Goal: Check status: Check status

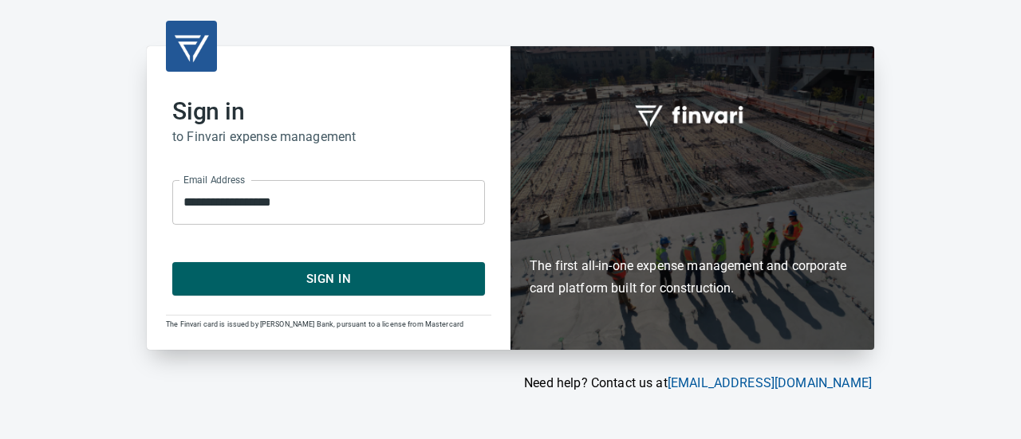
click at [294, 281] on span "Sign In" at bounding box center [329, 279] width 278 height 21
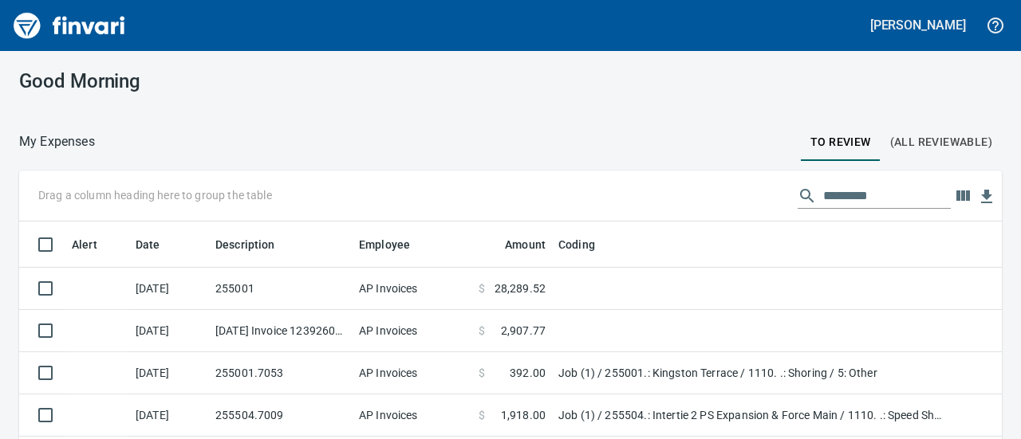
scroll to position [252, 946]
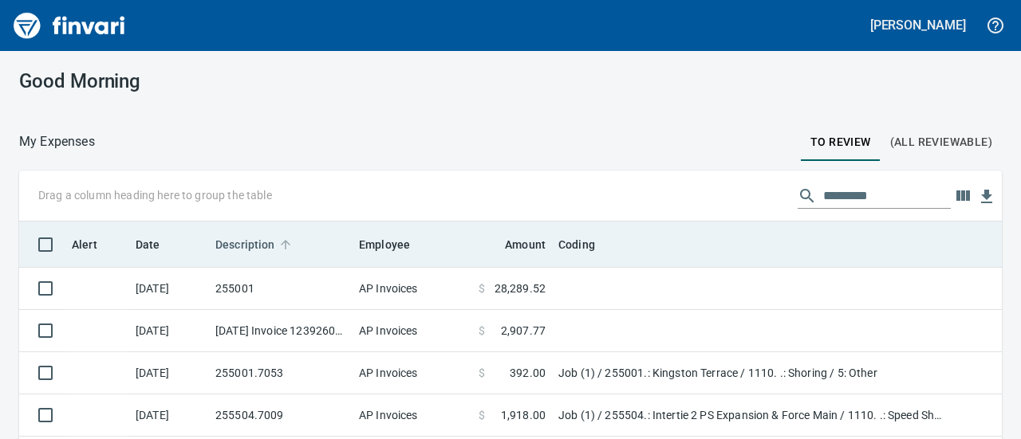
click at [241, 235] on span "Description" at bounding box center [245, 244] width 60 height 19
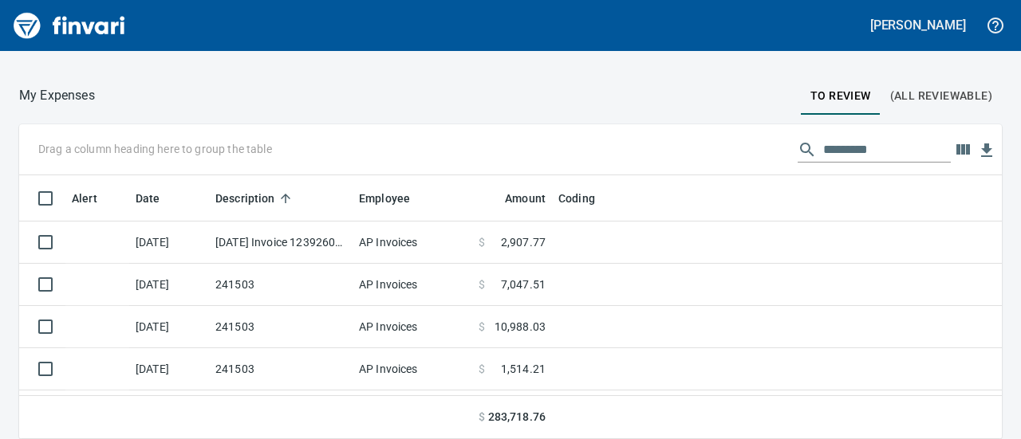
scroll to position [45, 0]
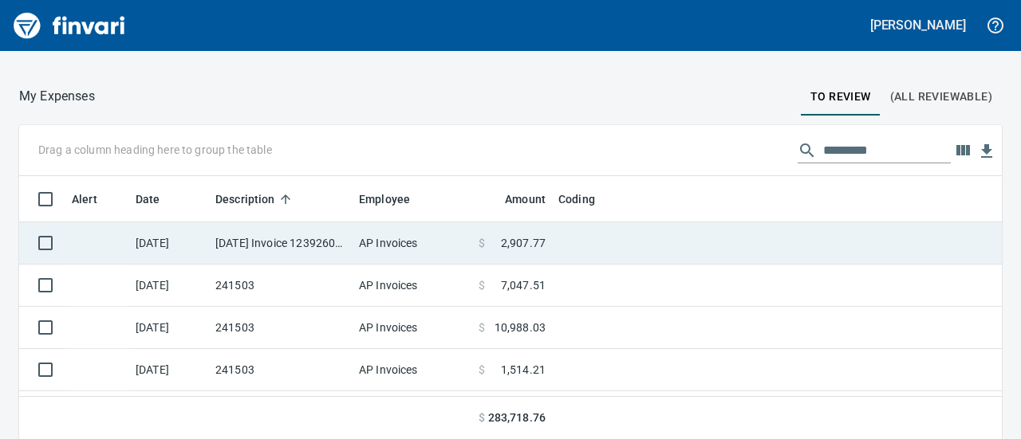
click at [245, 242] on td "10/5/2025 Invoice 12392600 from Pape Machinery Inc (1-10774)" at bounding box center [281, 243] width 144 height 42
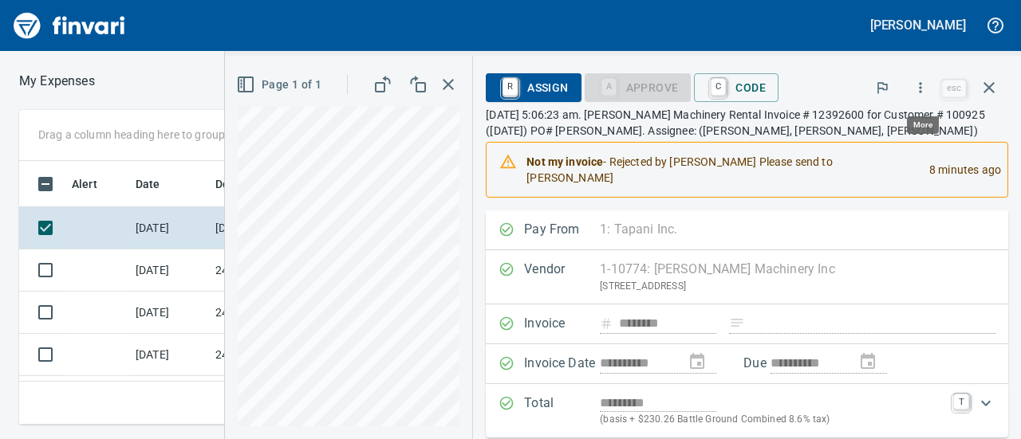
scroll to position [239, 559]
click at [925, 87] on icon "button" at bounding box center [920, 88] width 16 height 16
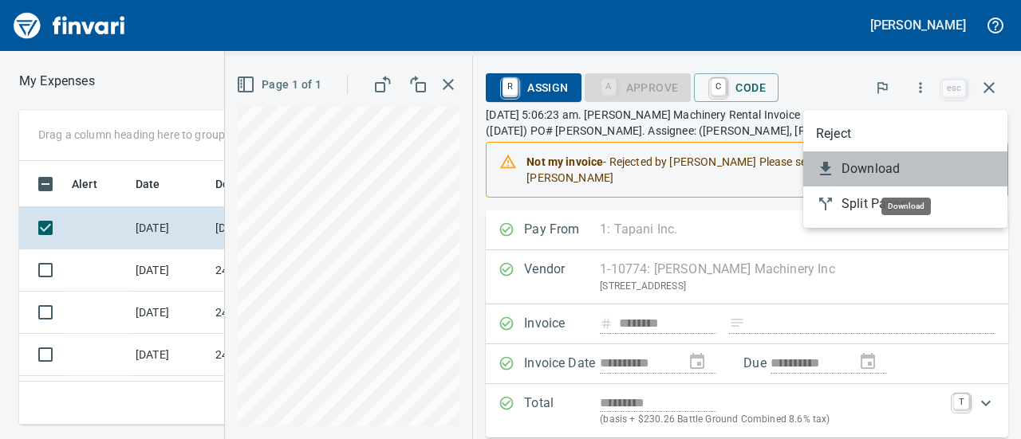
click at [869, 176] on span "Download" at bounding box center [917, 168] width 153 height 19
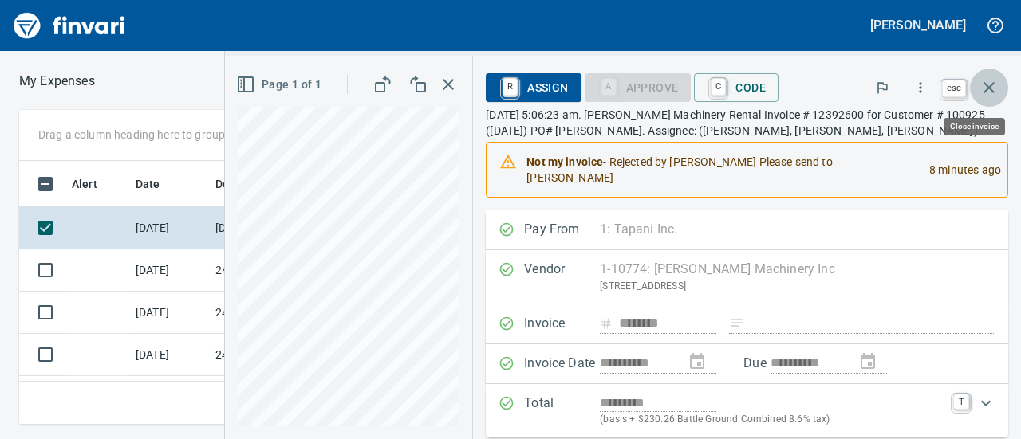
click at [995, 83] on icon "button" at bounding box center [988, 87] width 19 height 19
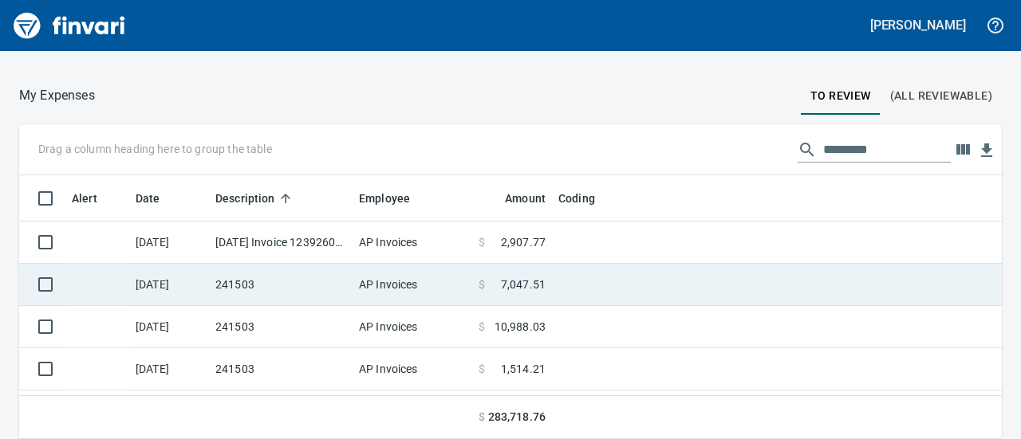
click at [296, 287] on td "241503" at bounding box center [281, 285] width 144 height 42
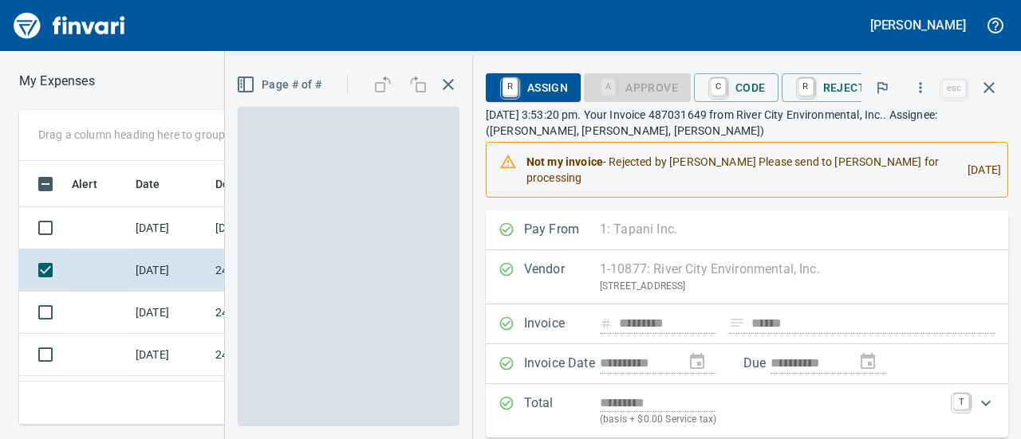
scroll to position [239, 559]
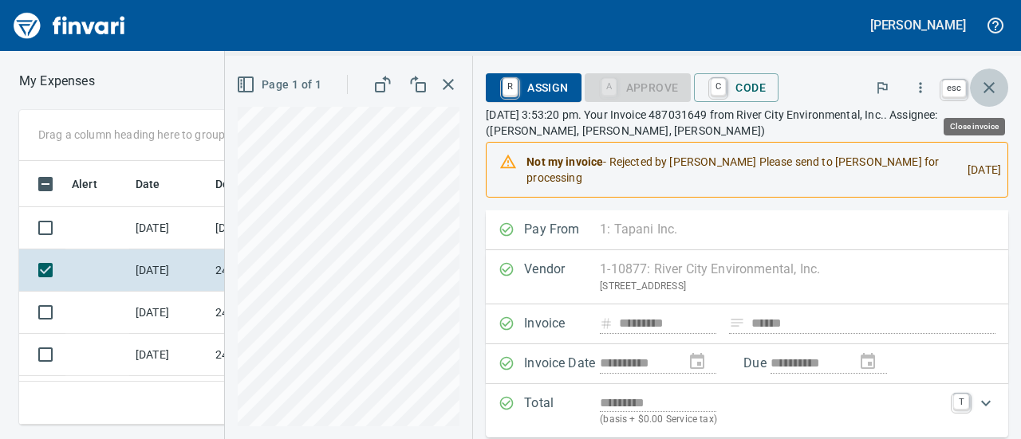
click at [986, 89] on icon "button" at bounding box center [988, 87] width 11 height 11
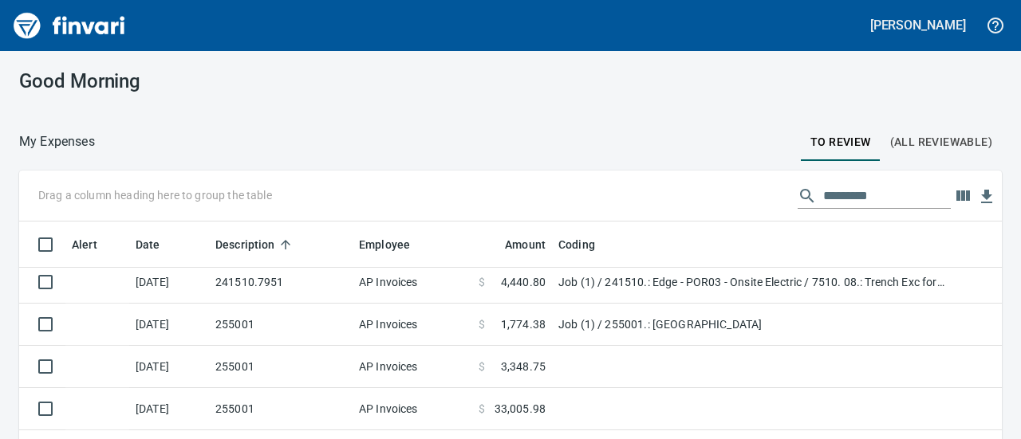
scroll to position [219, 0]
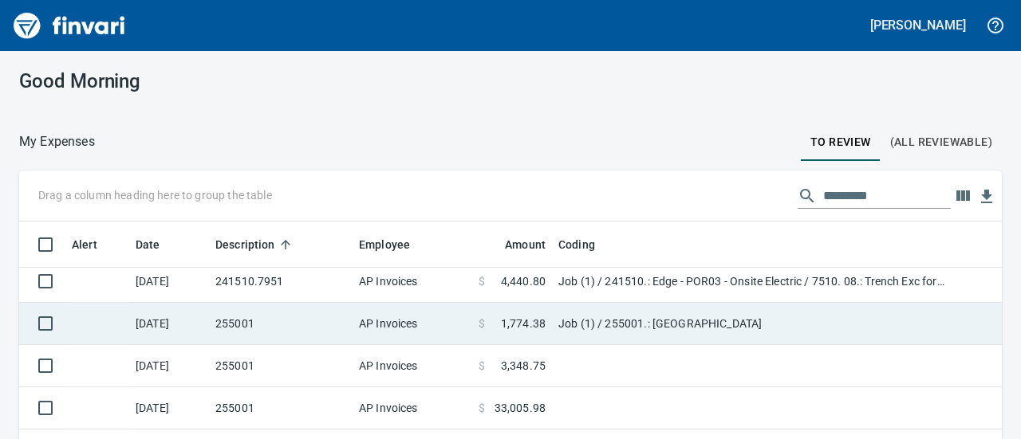
click at [277, 317] on td "255001" at bounding box center [281, 324] width 144 height 42
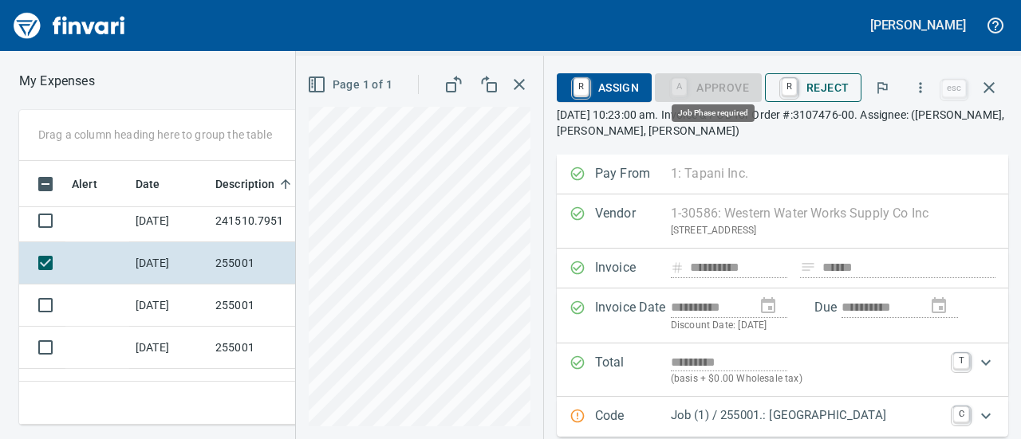
scroll to position [239, 559]
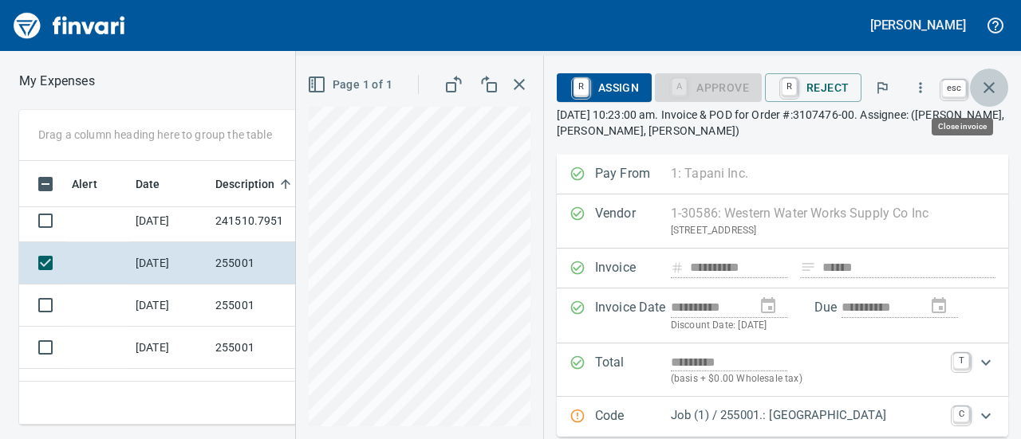
click at [992, 95] on icon "button" at bounding box center [988, 87] width 19 height 19
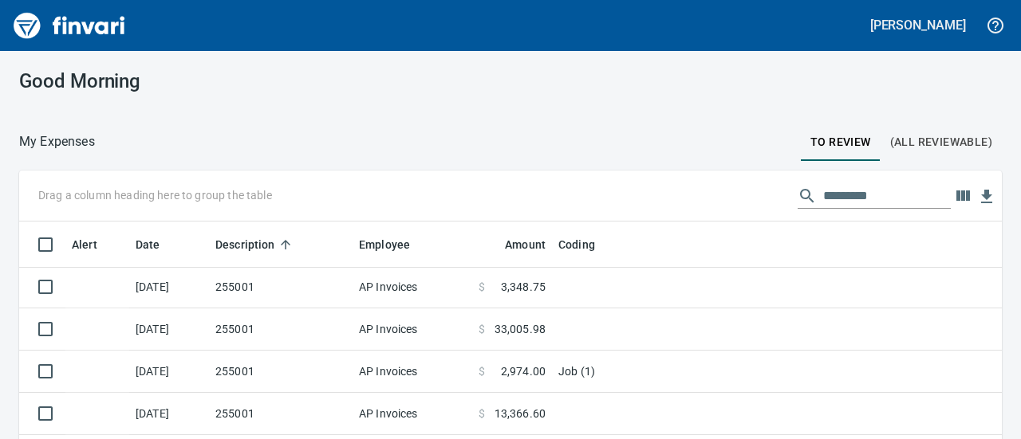
scroll to position [201, 0]
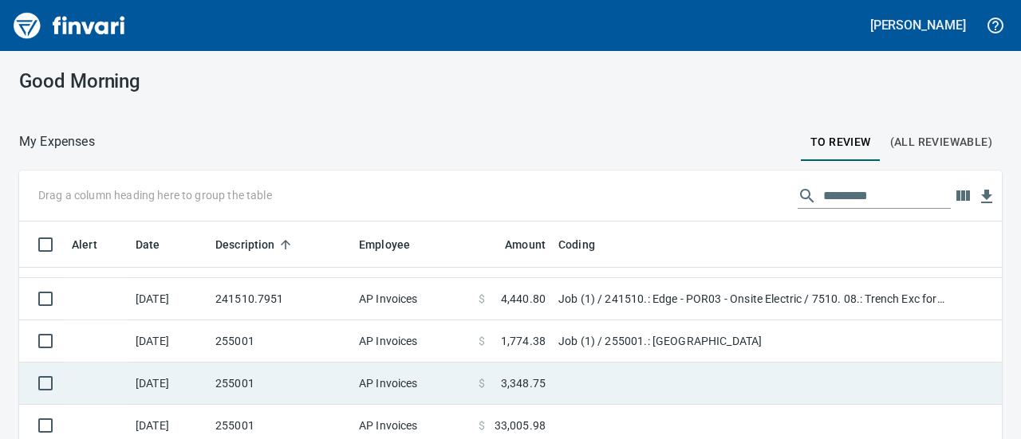
click at [247, 378] on td "255001" at bounding box center [281, 384] width 144 height 42
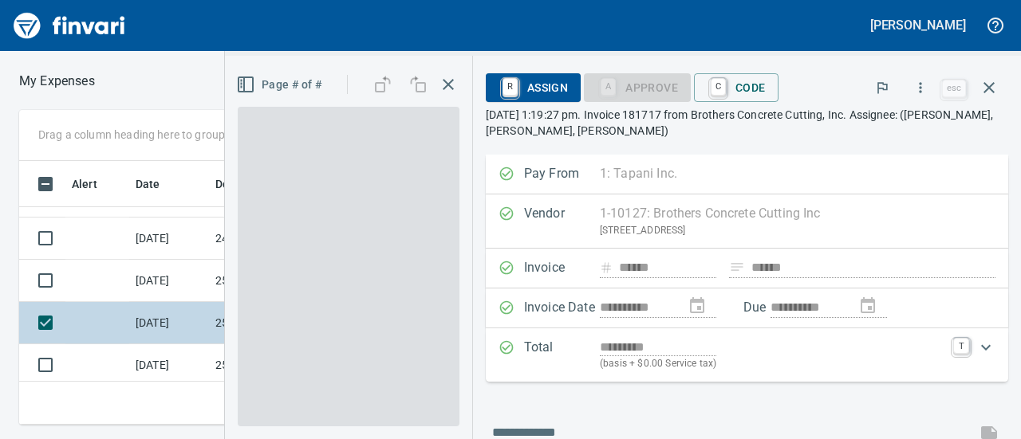
scroll to position [239, 559]
